Goal: Task Accomplishment & Management: Use online tool/utility

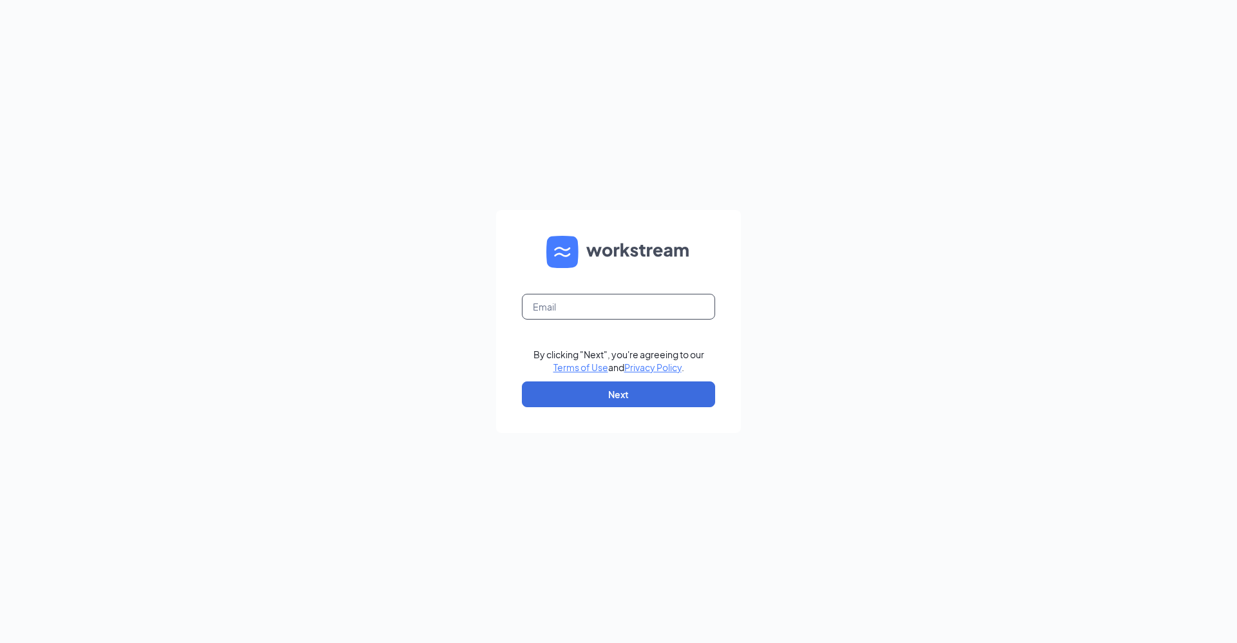
click at [555, 308] on input "text" at bounding box center [618, 307] width 193 height 26
type input "[PERSON_NAME][EMAIL_ADDRESS][DOMAIN_NAME]"
click at [604, 394] on button "Next" at bounding box center [618, 394] width 193 height 26
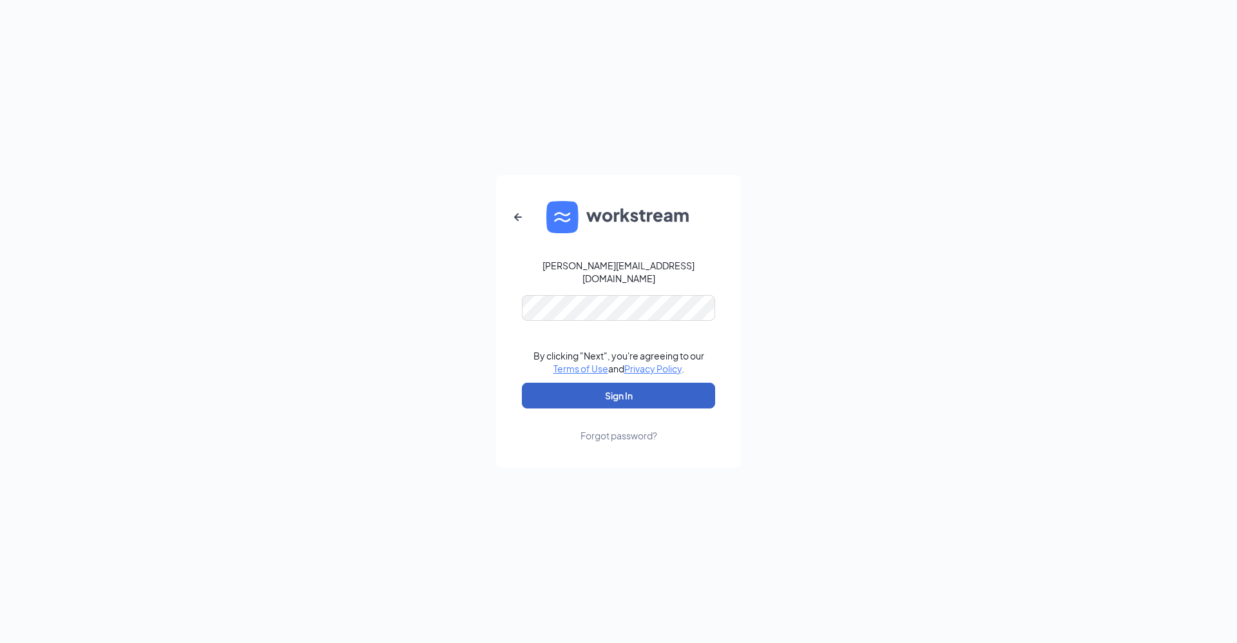
click at [557, 394] on button "Sign In" at bounding box center [618, 396] width 193 height 26
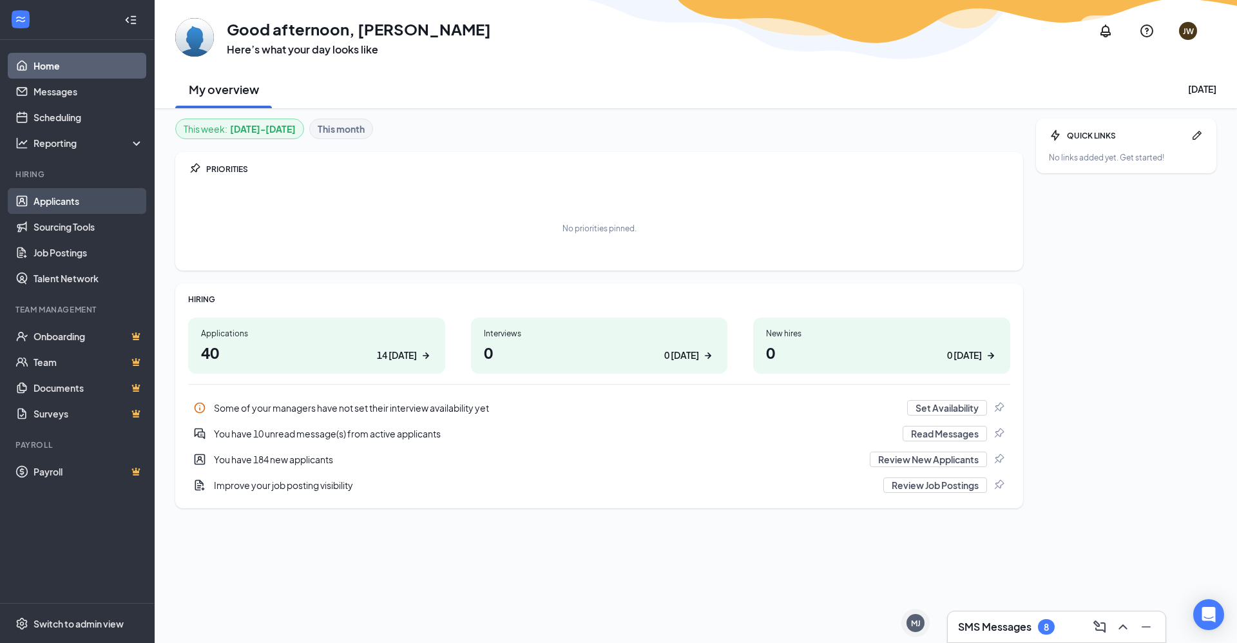
click at [66, 200] on link "Applicants" at bounding box center [88, 201] width 110 height 26
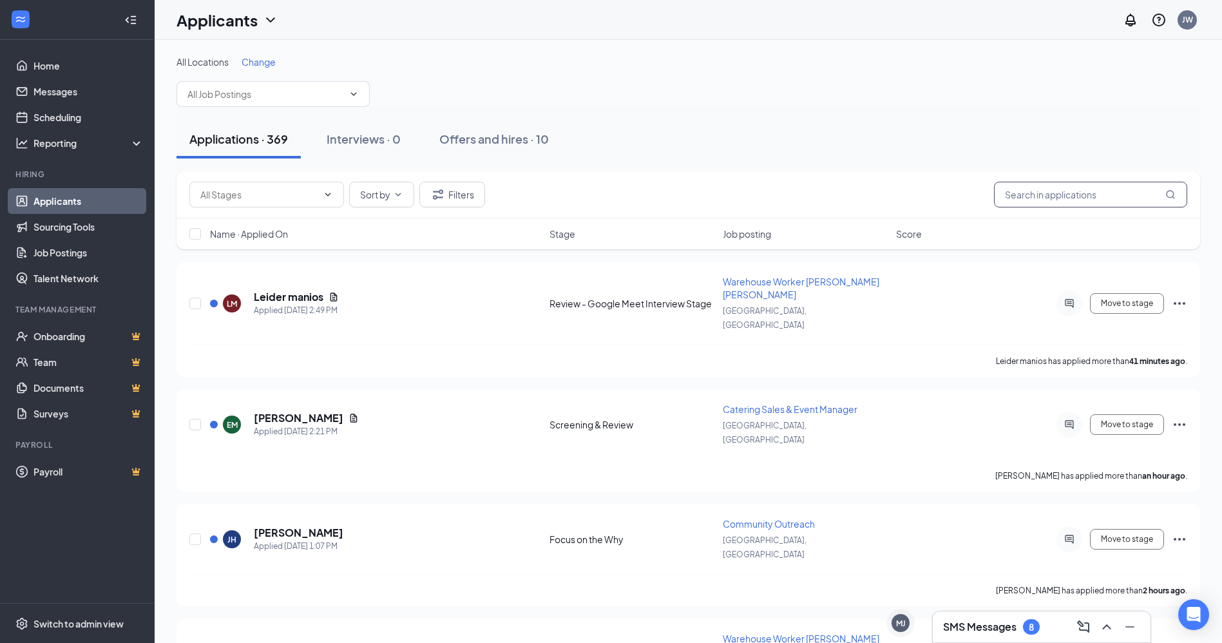
click at [1021, 195] on input "text" at bounding box center [1090, 195] width 193 height 26
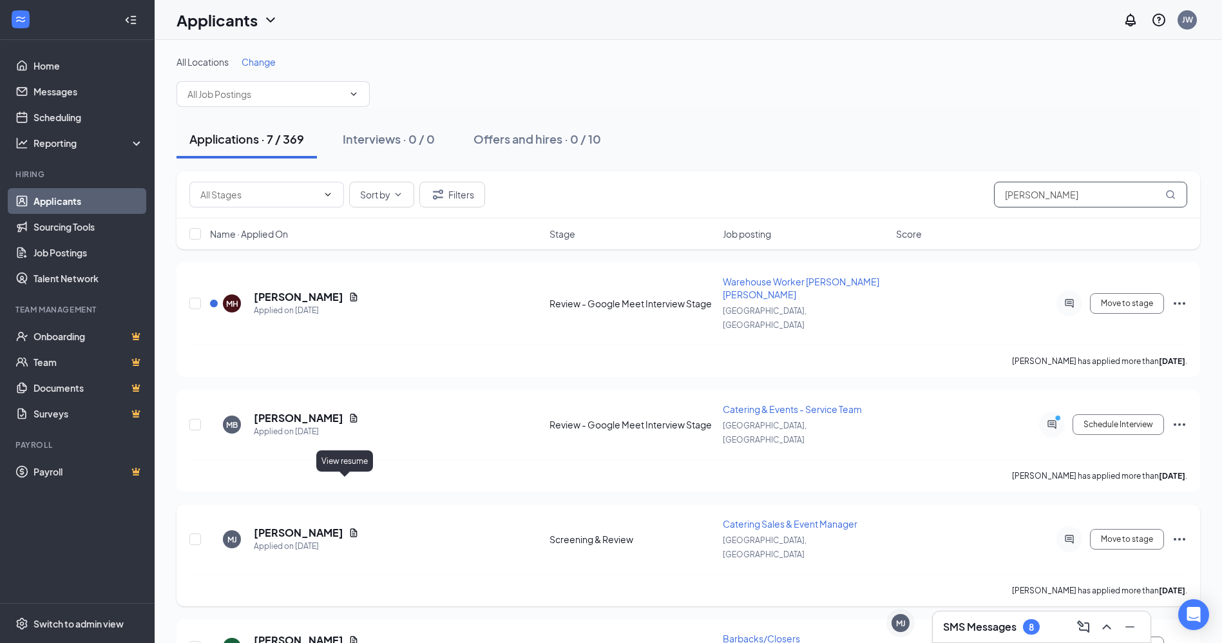
type input "michael"
click at [348, 528] on icon "Document" at bounding box center [353, 533] width 10 height 10
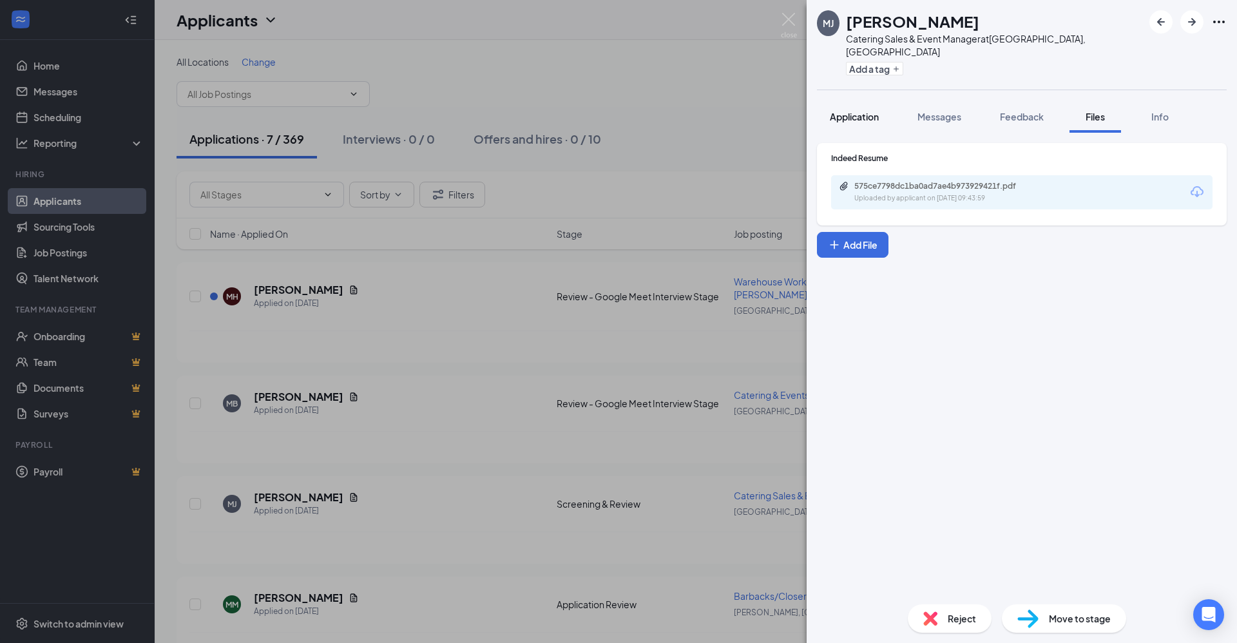
click at [847, 111] on span "Application" at bounding box center [854, 117] width 49 height 12
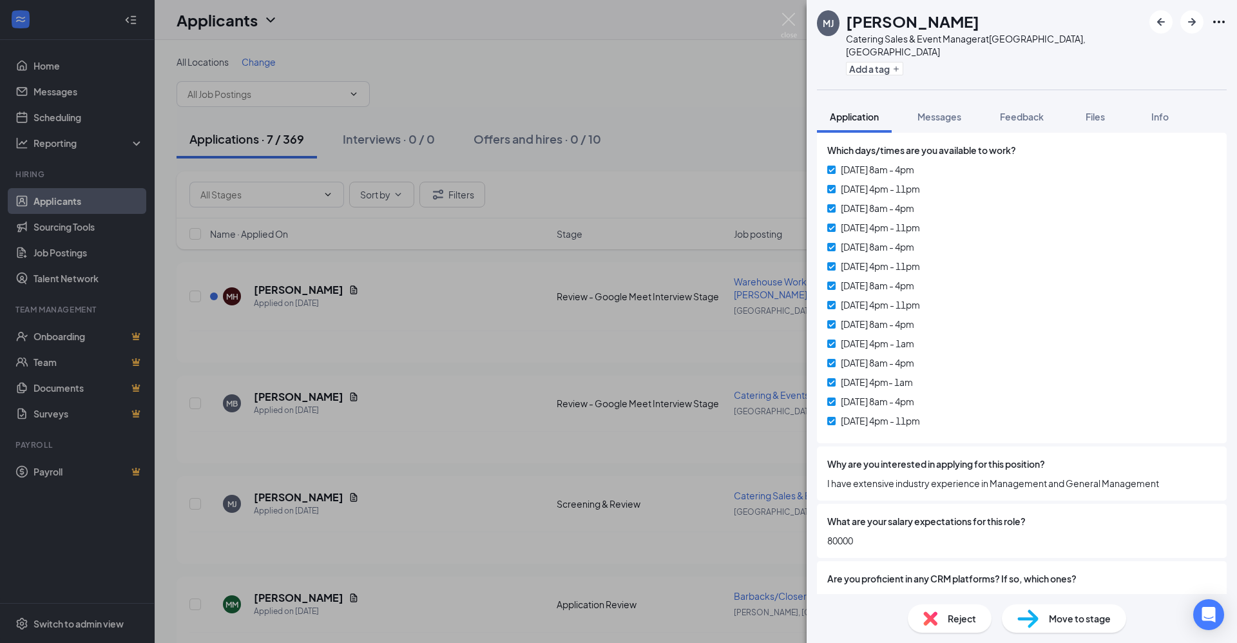
scroll to position [645, 0]
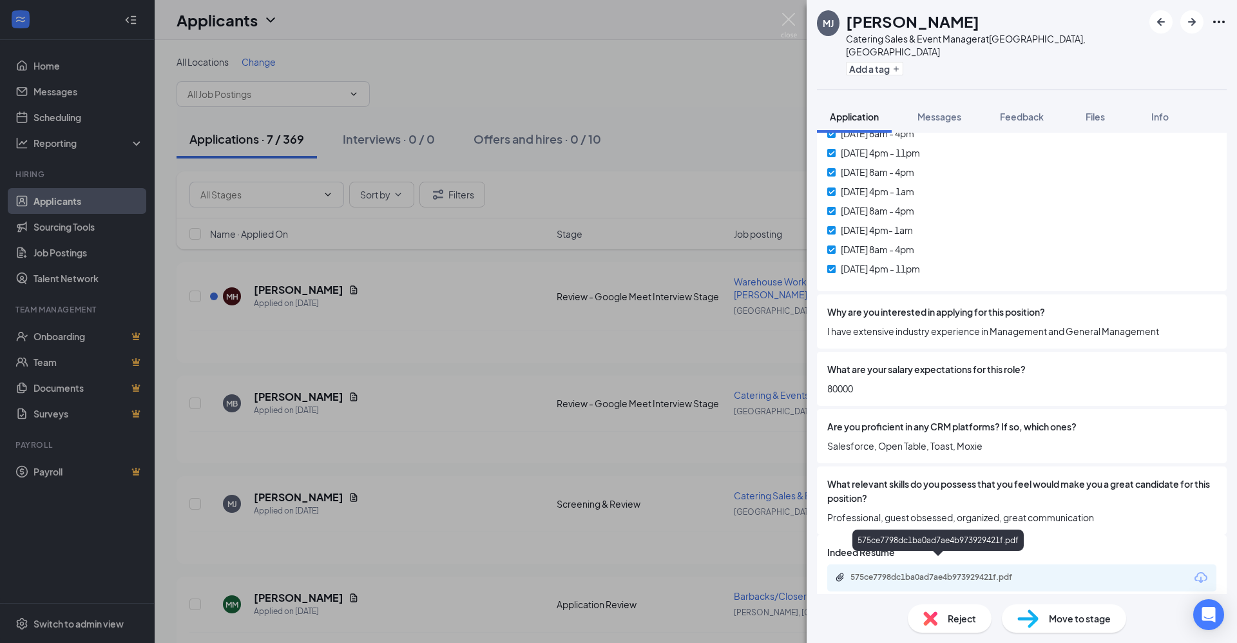
click at [862, 572] on div "575ce7798dc1ba0ad7ae4b973929421f.pdf" at bounding box center [940, 577] width 180 height 10
